Goal: Use online tool/utility: Use online tool/utility

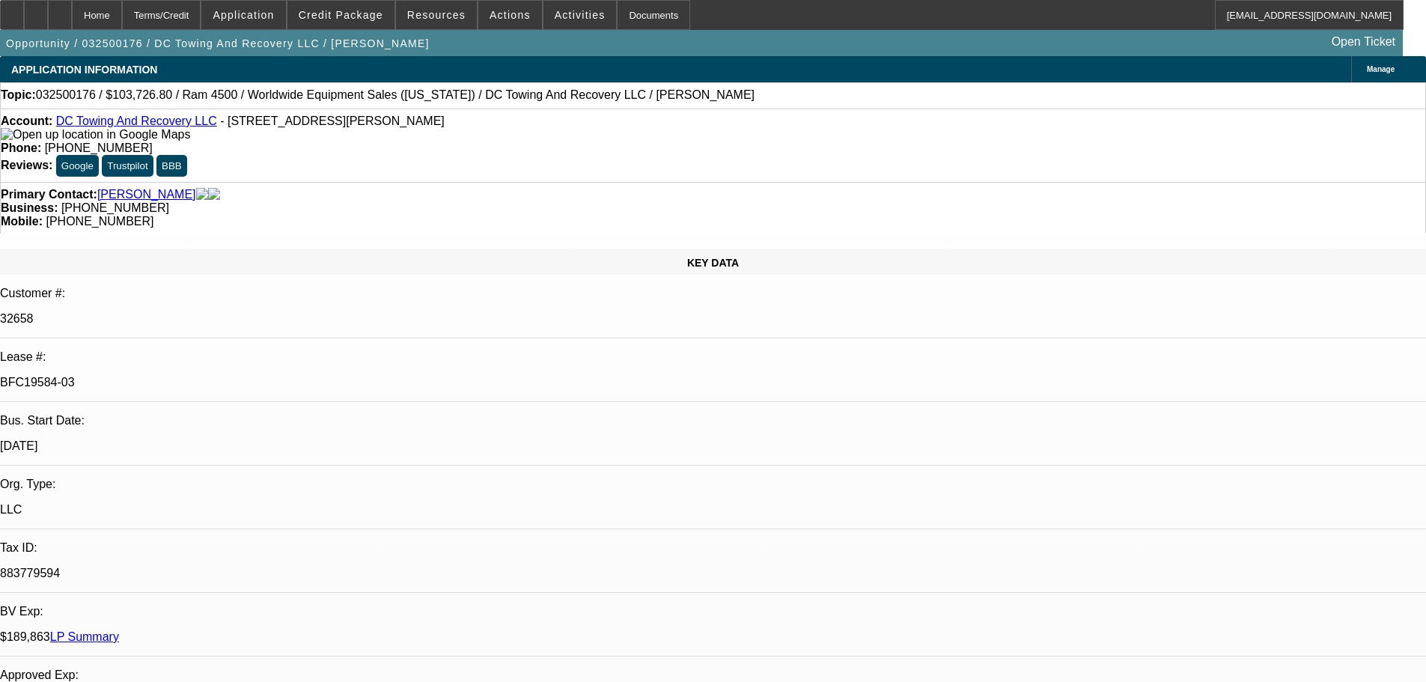
select select "0.1"
select select "2"
select select "0.1"
select select "4"
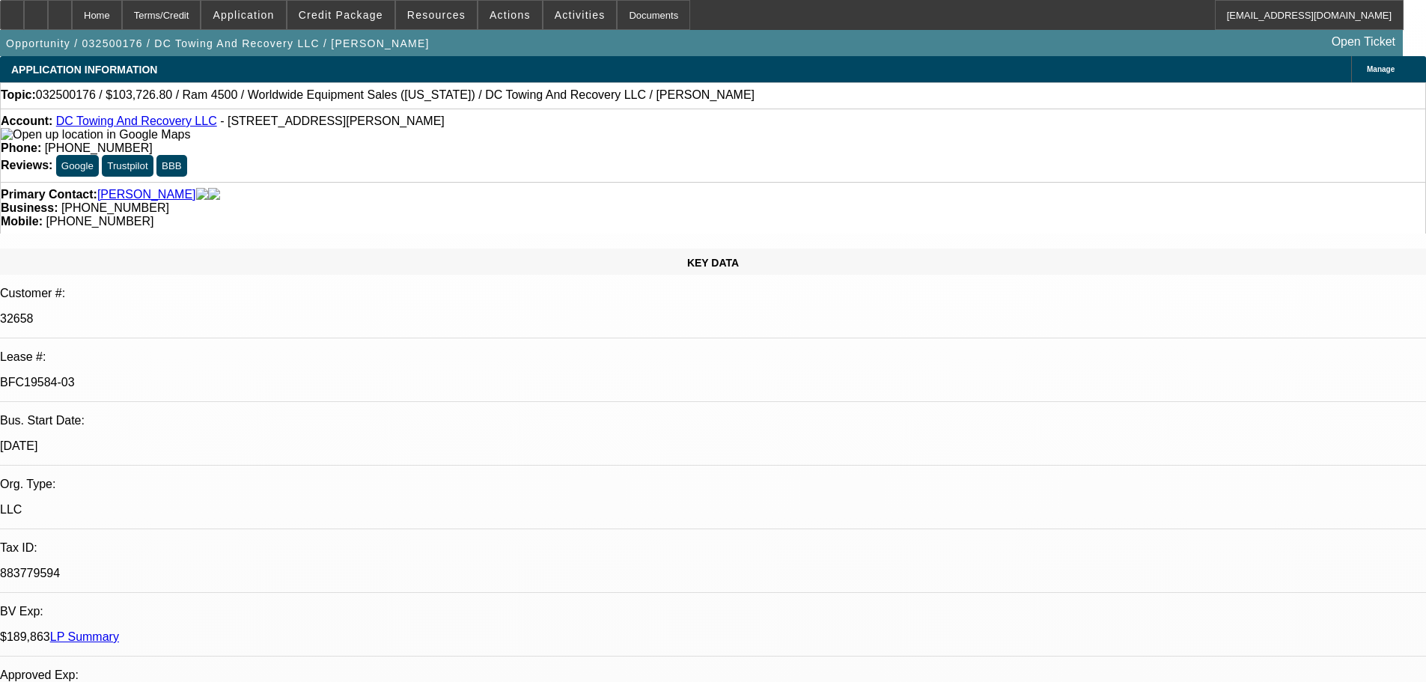
select select "0.15"
select select "2"
select select "0.1"
select select "4"
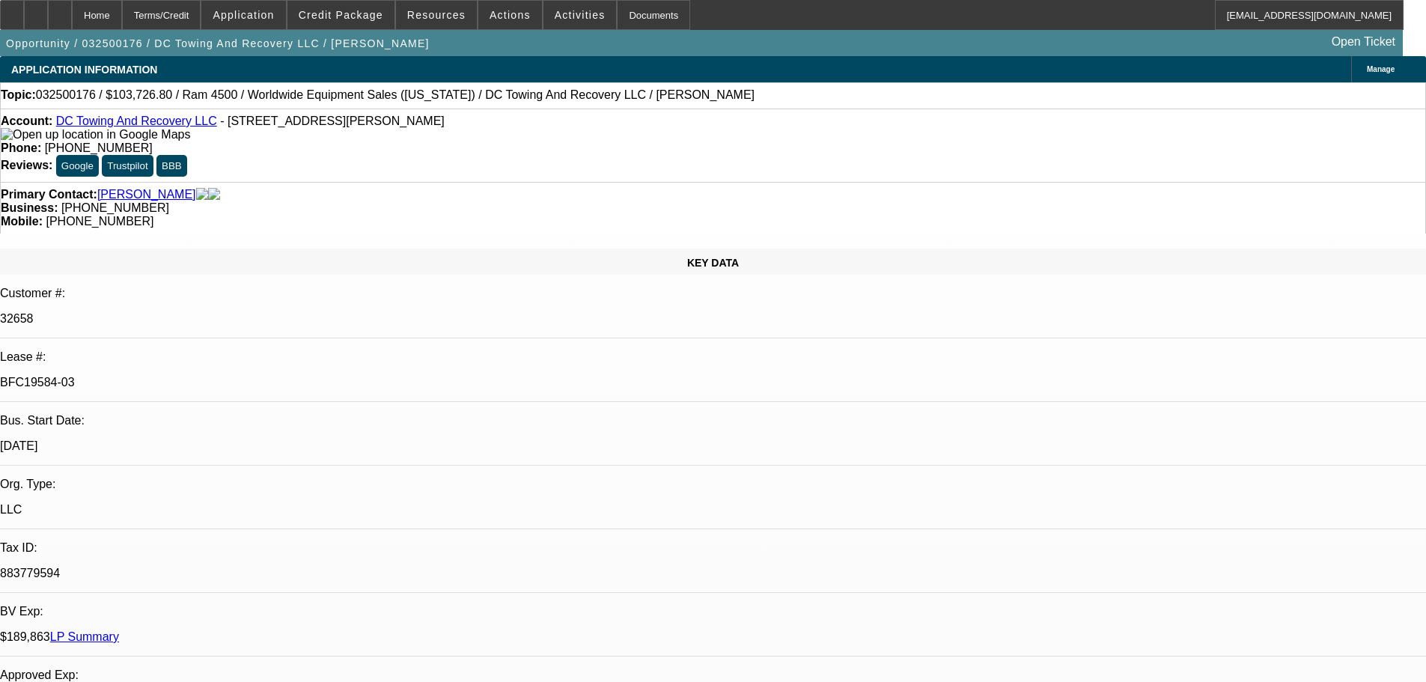
select select "0.15"
select select "2"
select select "0.1"
select select "4"
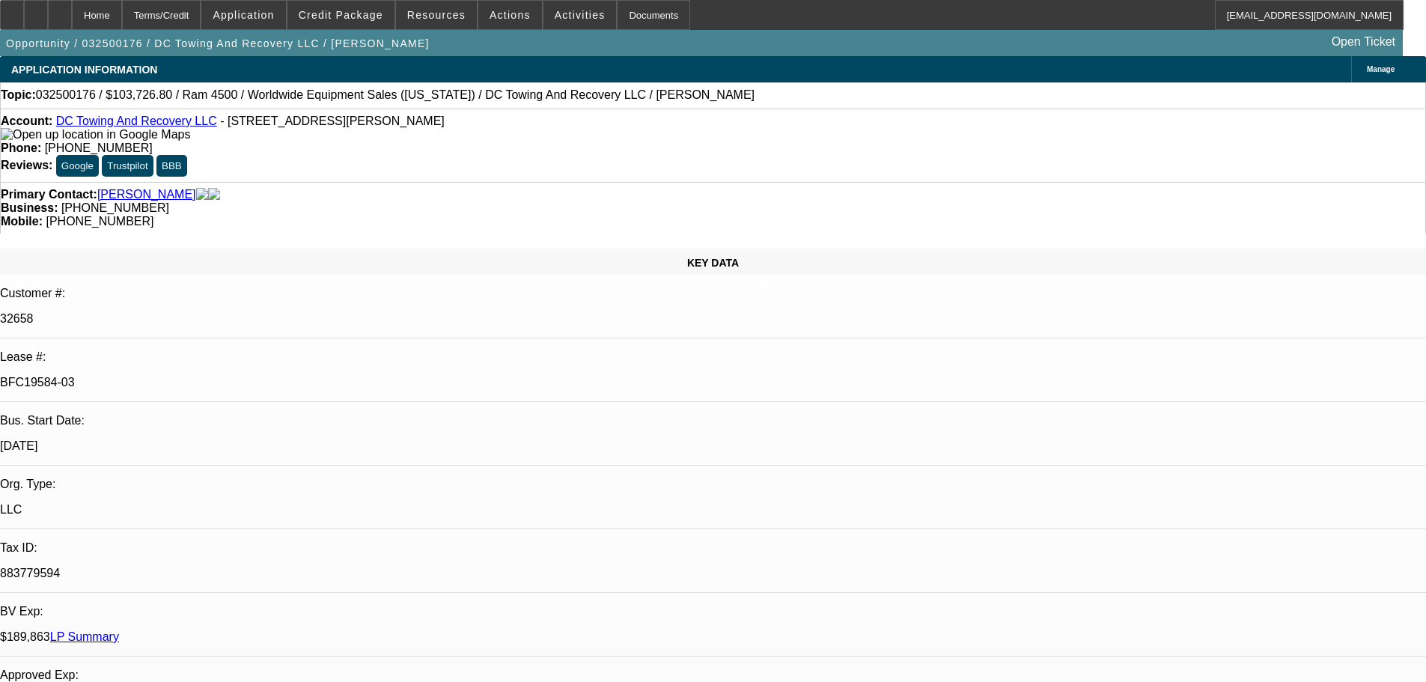
select select "0.1"
select select "2"
select select "0.1"
select select "4"
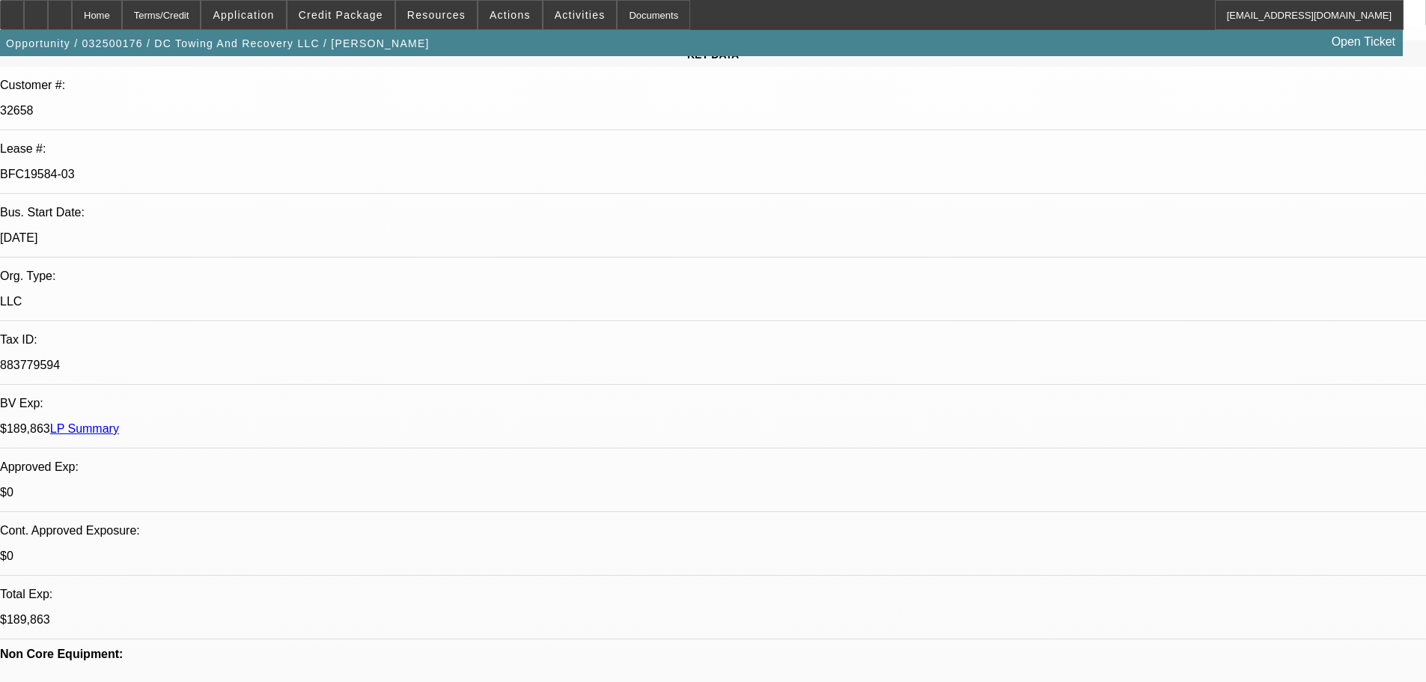
scroll to position [225, 0]
